Goal: Task Accomplishment & Management: Manage account settings

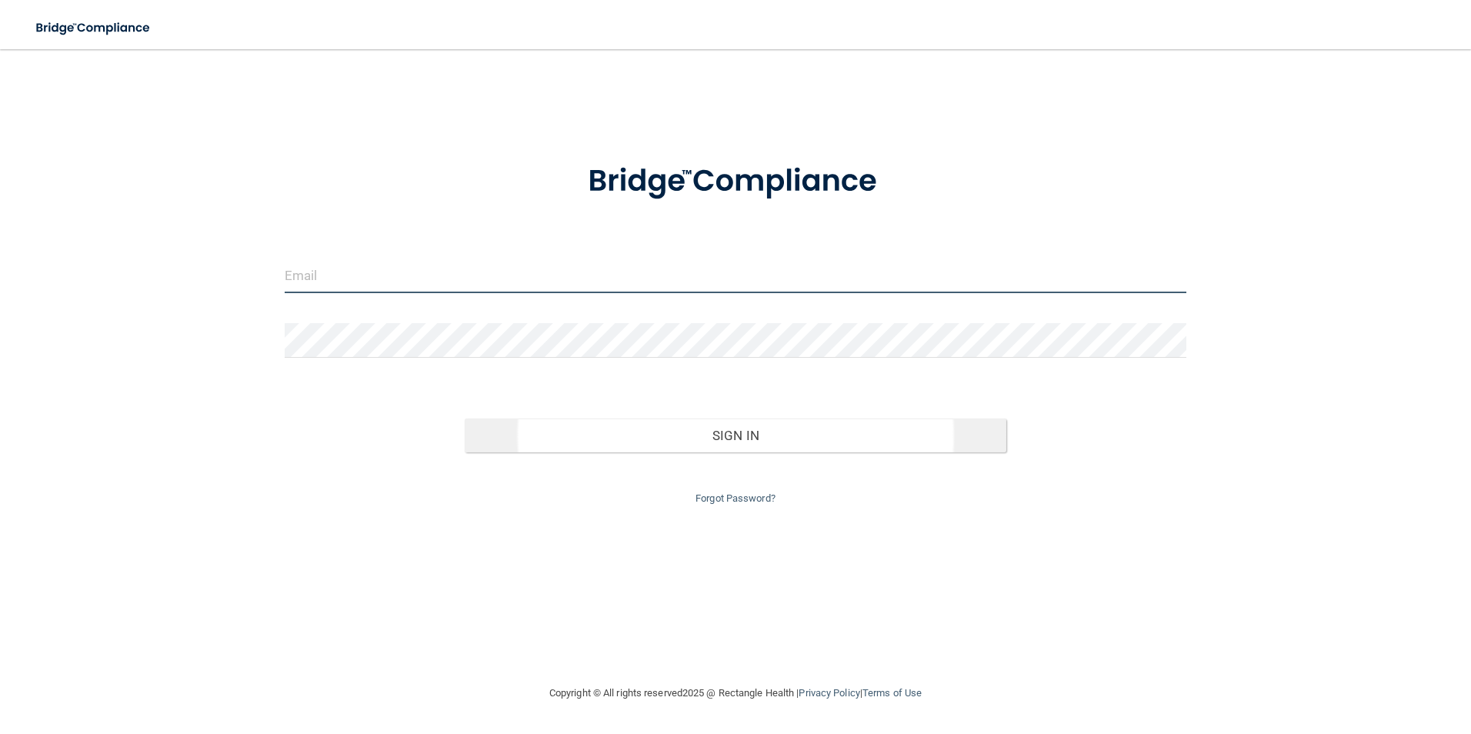
type input "[EMAIL_ADDRESS][DOMAIN_NAME]"
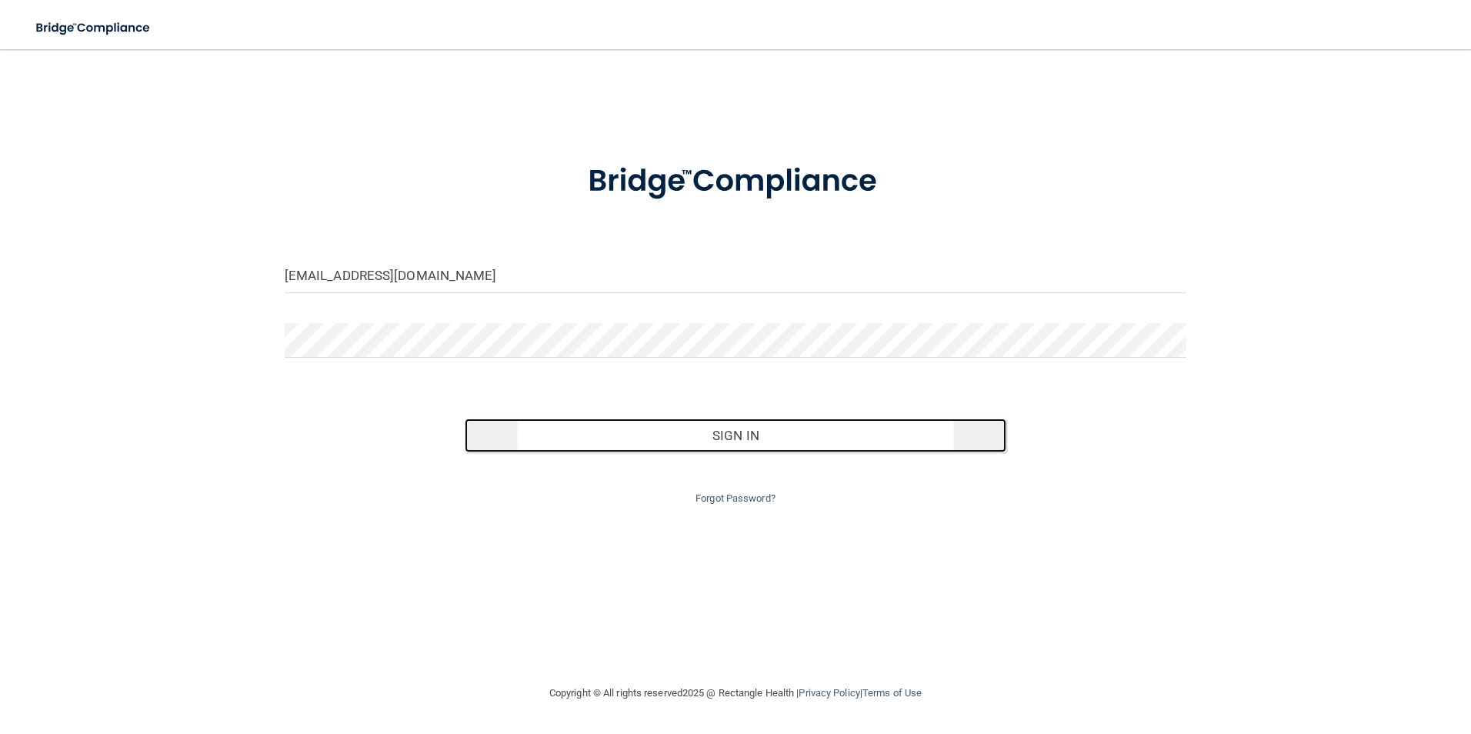
click at [740, 432] on button "Sign In" at bounding box center [736, 436] width 542 height 34
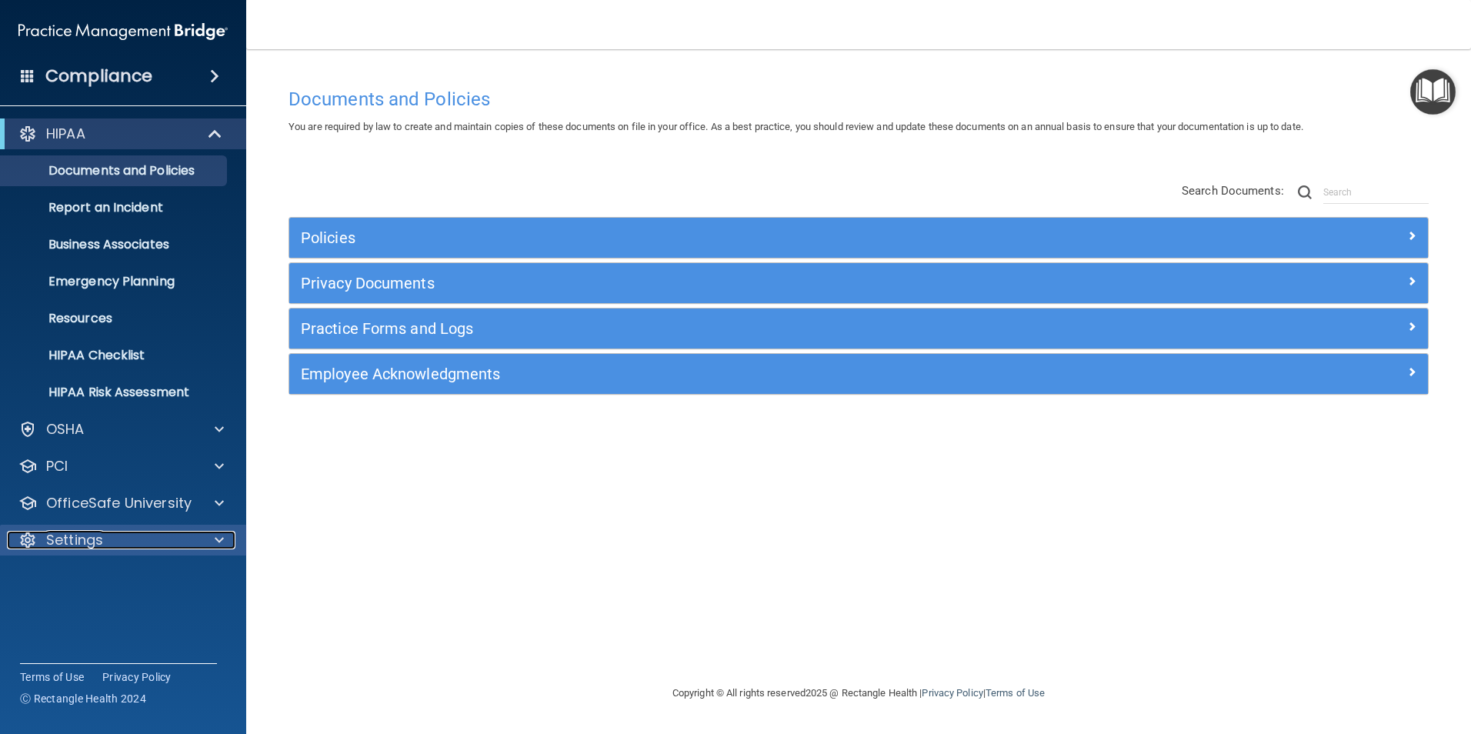
click at [226, 543] on div at bounding box center [217, 540] width 38 height 18
click at [119, 573] on p "My Account" at bounding box center [115, 576] width 210 height 15
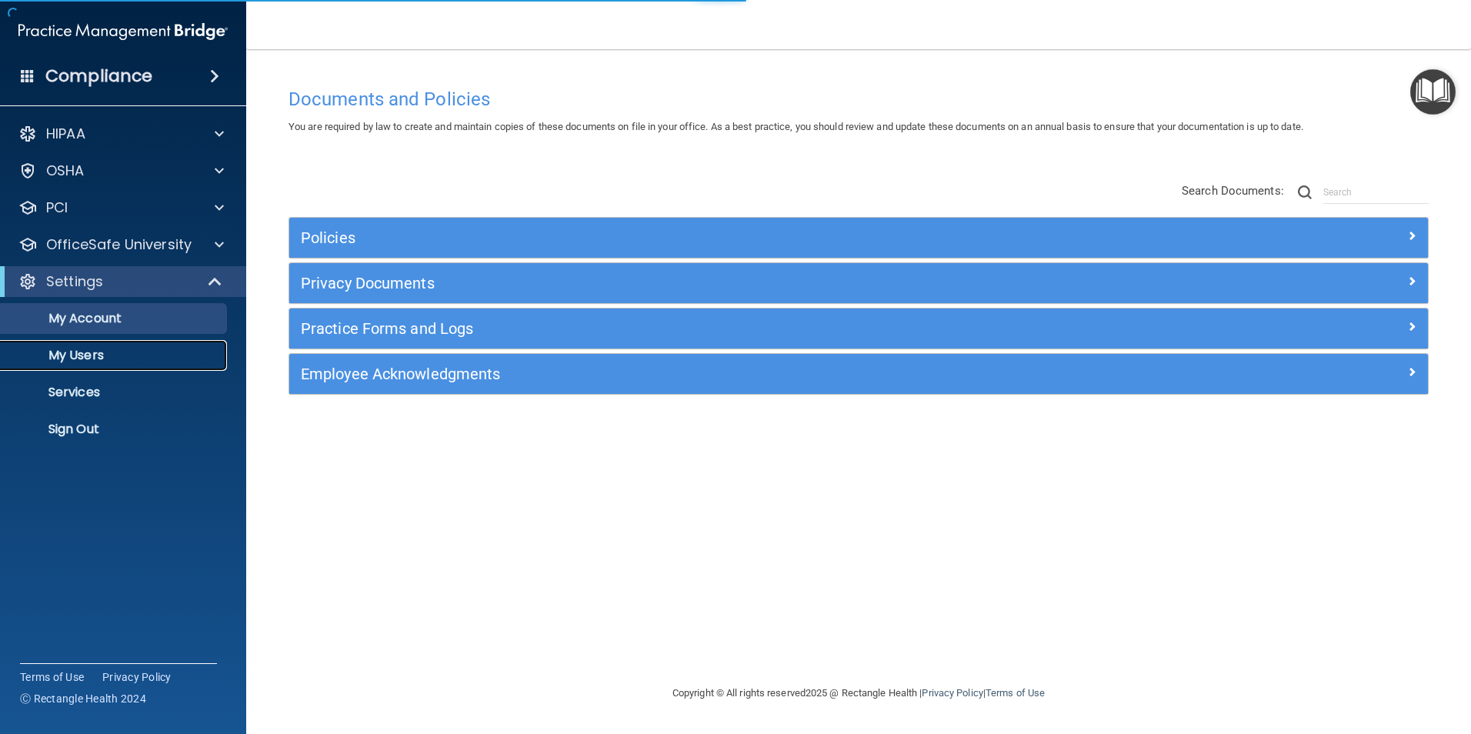
click at [74, 352] on p "My Users" at bounding box center [115, 355] width 210 height 15
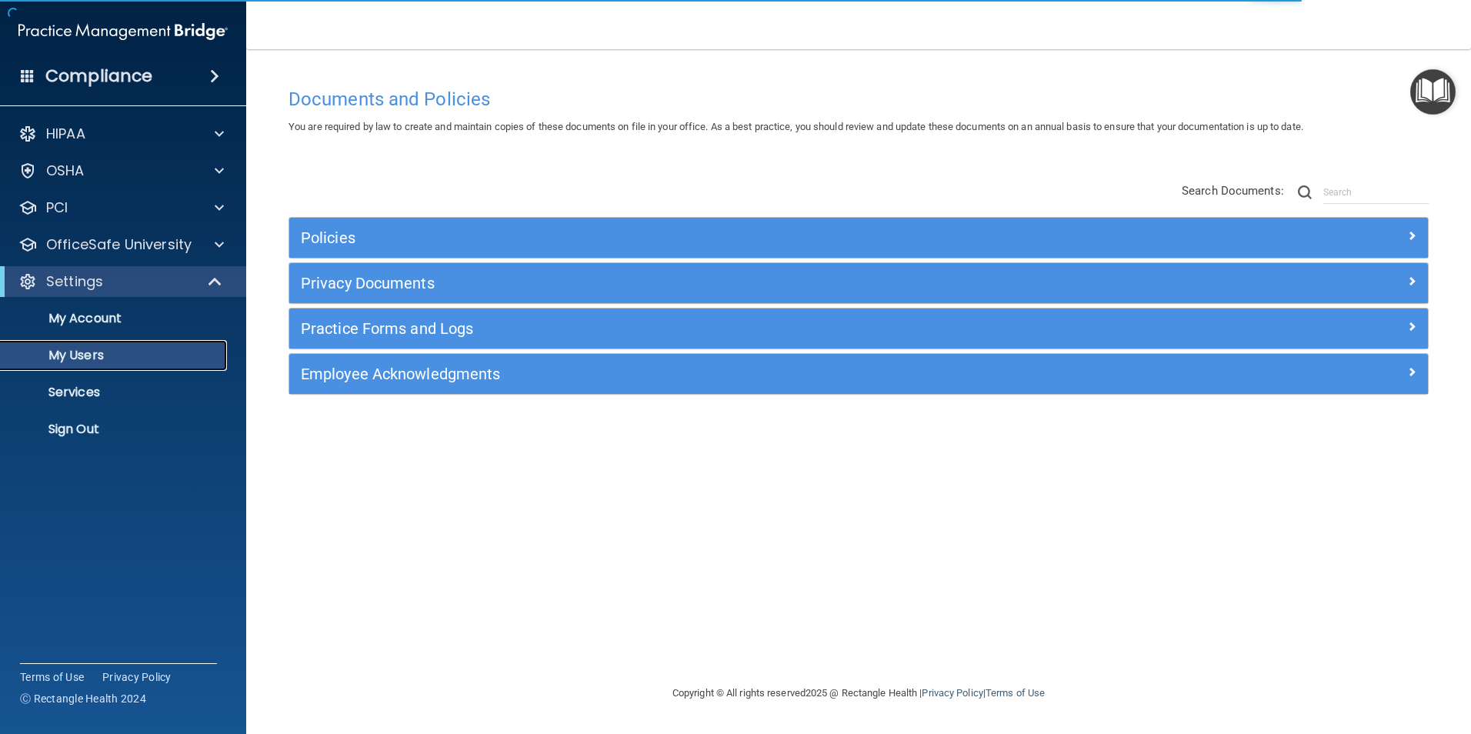
select select "20"
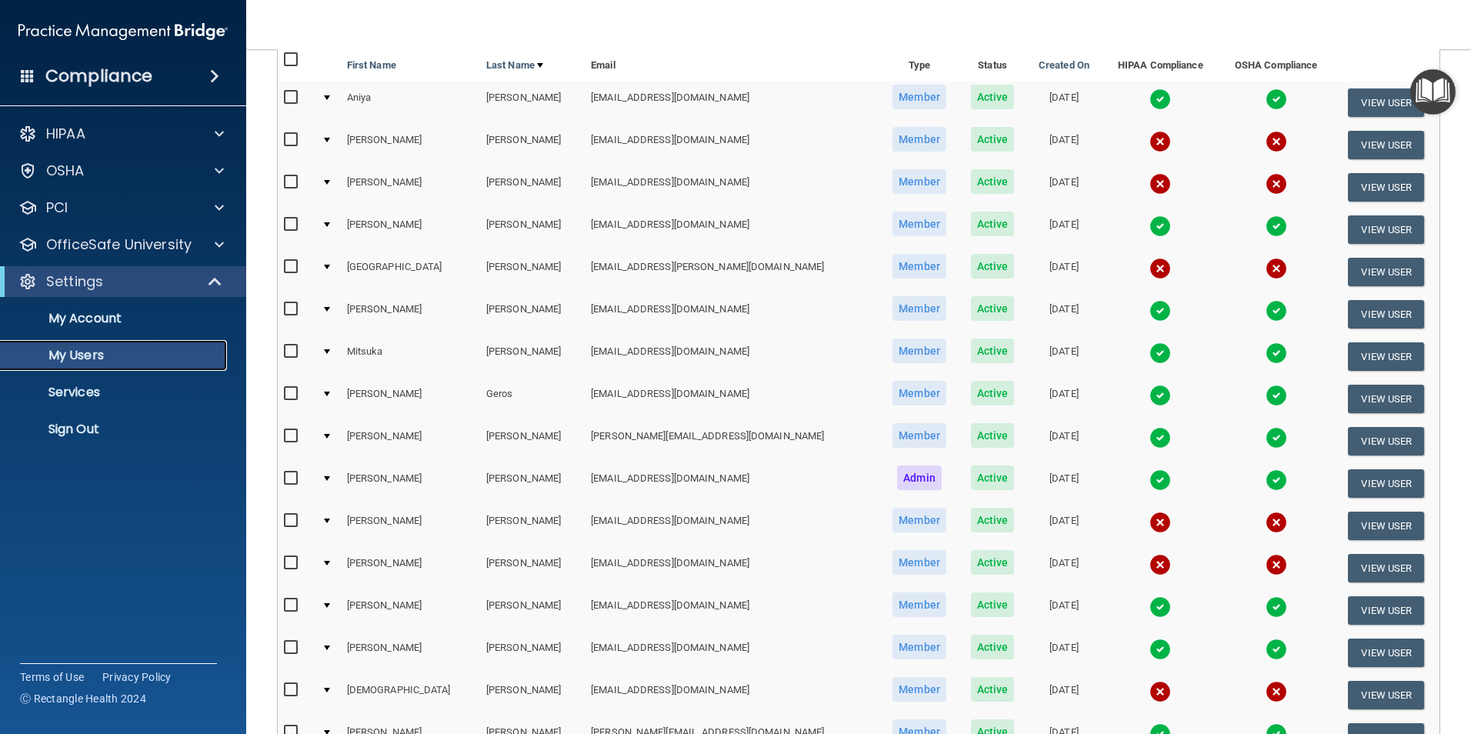
scroll to position [77, 0]
